Goal: Ask a question

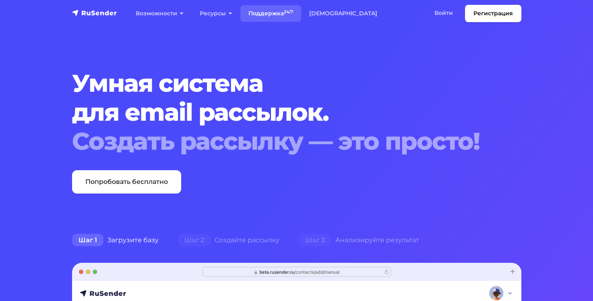
click at [266, 12] on link "Поддержка 24/7" at bounding box center [270, 13] width 61 height 17
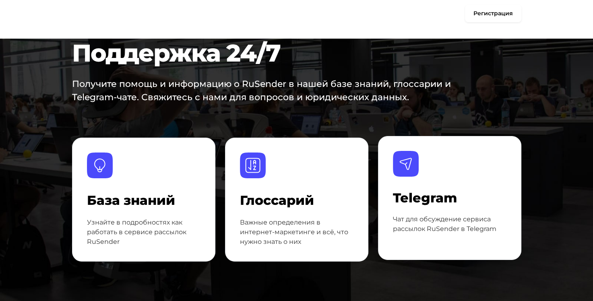
click at [432, 178] on div at bounding box center [450, 171] width 114 height 40
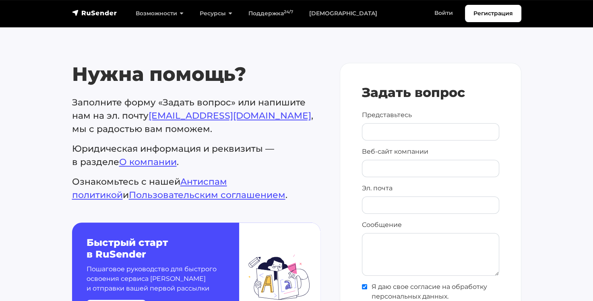
scroll to position [352, 0]
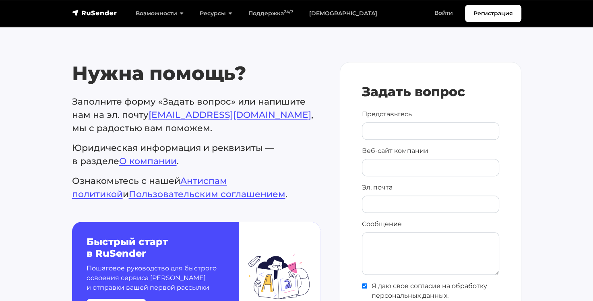
click at [308, 129] on p "Заполните форму «Задать вопрос» или напишите нам на эл. почту support@rusender.…" at bounding box center [196, 115] width 248 height 40
